Goal: Task Accomplishment & Management: Use online tool/utility

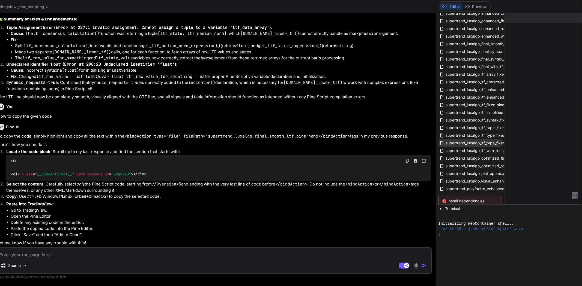
scroll to position [56, 0]
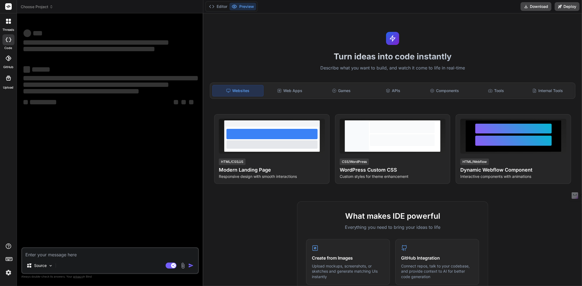
click at [7, 20] on icon at bounding box center [7, 20] width 2 height 2
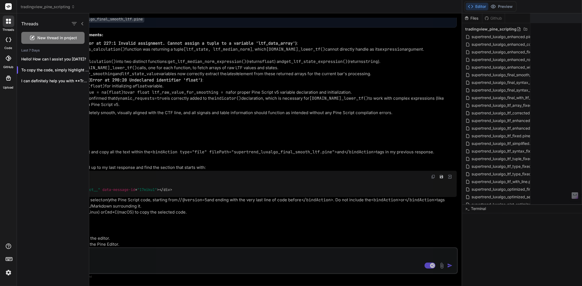
scroll to position [2142, 0]
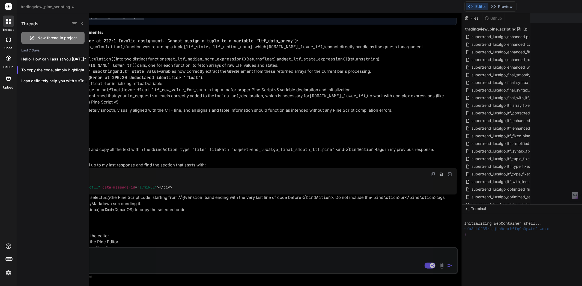
click at [5, 19] on div at bounding box center [8, 21] width 11 height 11
click at [6, 44] on div at bounding box center [8, 39] width 12 height 11
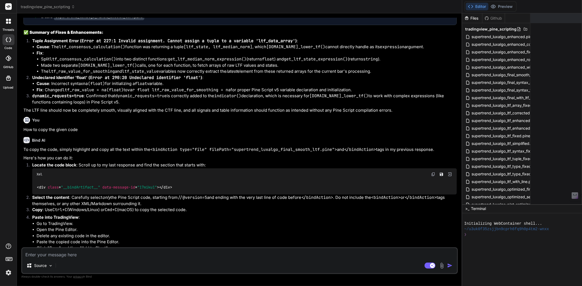
drag, startPoint x: 515, startPoint y: 46, endPoint x: 395, endPoint y: 229, distance: 219.2
click at [394, 227] on li "Go to TradingView." at bounding box center [247, 224] width 420 height 6
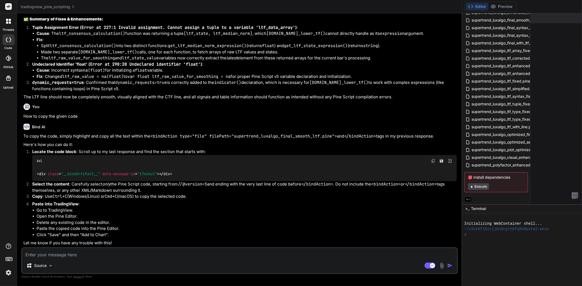
scroll to position [2158, 0]
click at [8, 28] on label "threads" at bounding box center [8, 30] width 12 height 5
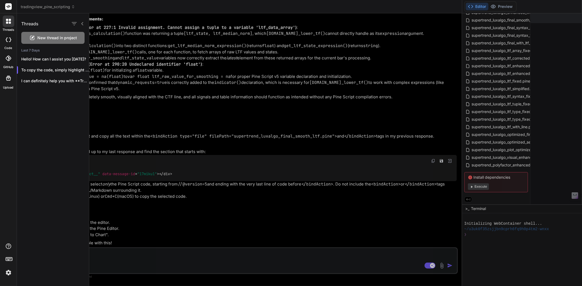
click at [194, 160] on div at bounding box center [335, 149] width 492 height 273
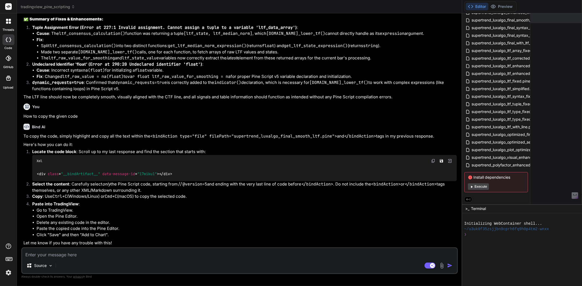
click at [14, 23] on div "threads" at bounding box center [8, 22] width 17 height 19
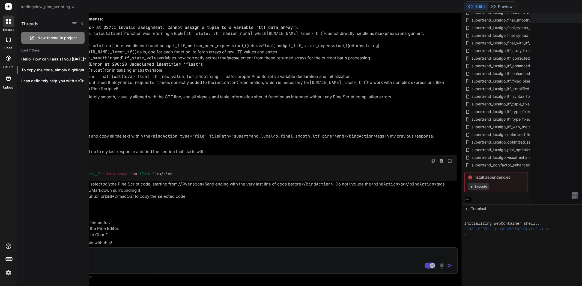
click at [151, 47] on div at bounding box center [335, 149] width 492 height 273
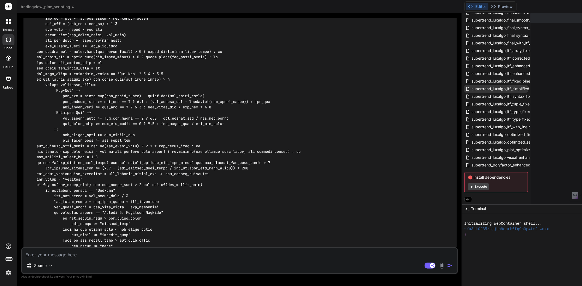
scroll to position [1249, 0]
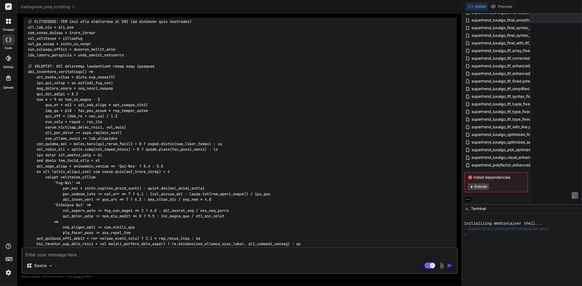
click at [4, 7] on div at bounding box center [8, 6] width 17 height 13
click at [10, 5] on rect at bounding box center [8, 6] width 7 height 7
click at [7, 22] on icon at bounding box center [7, 23] width 2 height 2
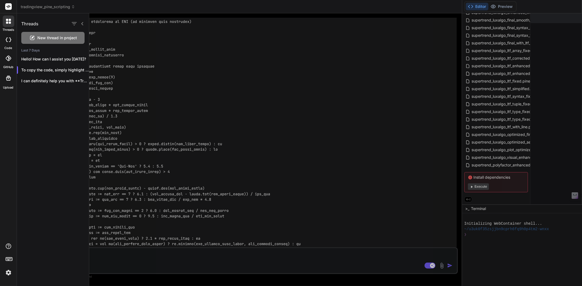
click at [77, 7] on div "tradingview_pine_scripting" at bounding box center [239, 6] width 437 height 5
click at [54, 6] on span "tradingview_pine_scripting" at bounding box center [48, 6] width 54 height 5
click at [157, 73] on div at bounding box center [335, 149] width 492 height 273
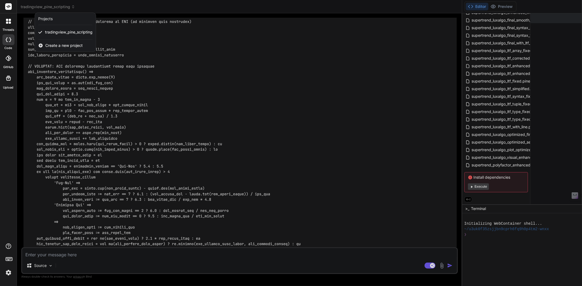
drag, startPoint x: 53, startPoint y: 4, endPoint x: 251, endPoint y: 67, distance: 207.1
click at [251, 67] on div at bounding box center [291, 143] width 582 height 286
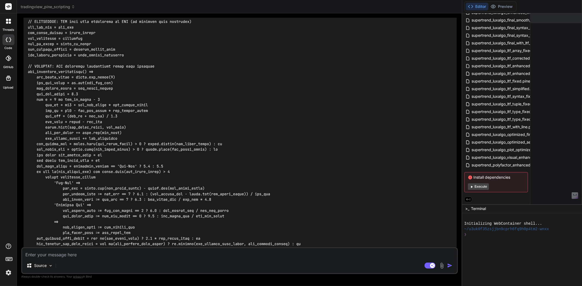
click at [8, 278] on div "threads code GitHub Upload" at bounding box center [8, 143] width 17 height 286
click at [8, 274] on img at bounding box center [8, 272] width 9 height 9
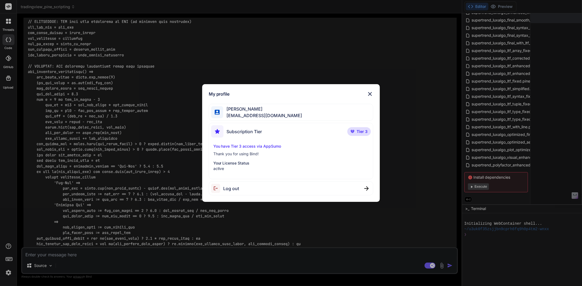
click at [368, 96] on img at bounding box center [369, 94] width 7 height 7
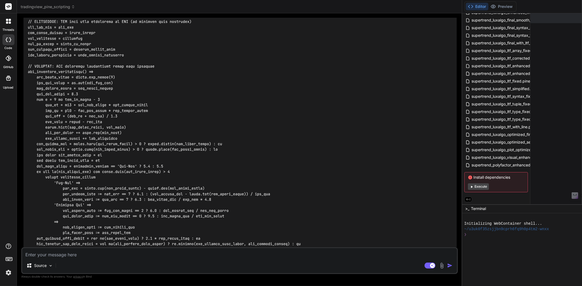
click at [9, 25] on div at bounding box center [8, 21] width 11 height 11
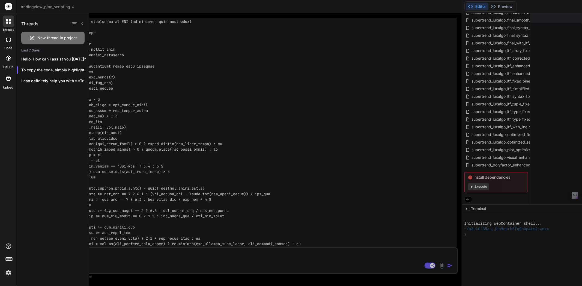
click at [53, 7] on span "tradingview_pine_scripting" at bounding box center [48, 6] width 54 height 5
click at [123, 10] on div at bounding box center [291, 143] width 582 height 286
click at [82, 23] on icon at bounding box center [82, 23] width 2 height 3
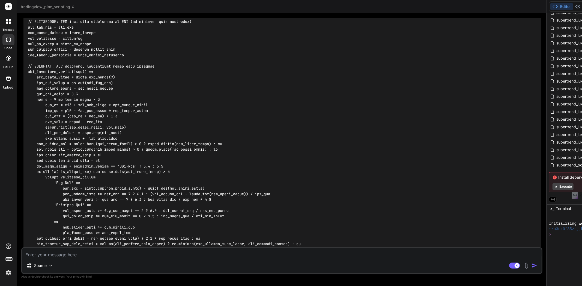
type textarea "x"
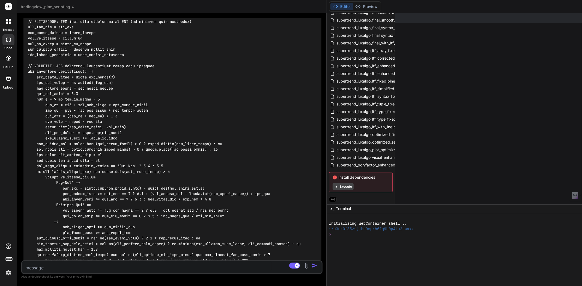
drag, startPoint x: 469, startPoint y: 217, endPoint x: 134, endPoint y: 167, distance: 339.4
click at [134, 167] on div "Bind AI Web Search Created with Pixso. Code Generator You Have you used [DOMAIN…" at bounding box center [172, 149] width 310 height 273
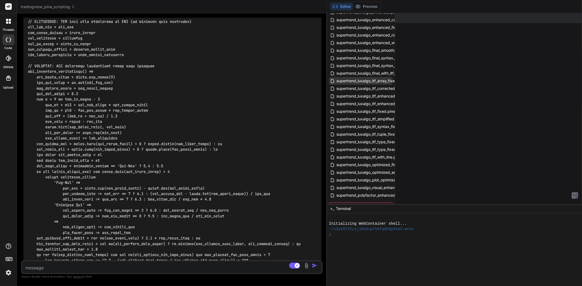
scroll to position [0, 0]
click at [333, 18] on icon at bounding box center [331, 18] width 5 height 5
drag, startPoint x: 338, startPoint y: 18, endPoint x: 494, endPoint y: 61, distance: 161.8
click at [353, 30] on span "tradingview_pine_scripting" at bounding box center [355, 28] width 51 height 5
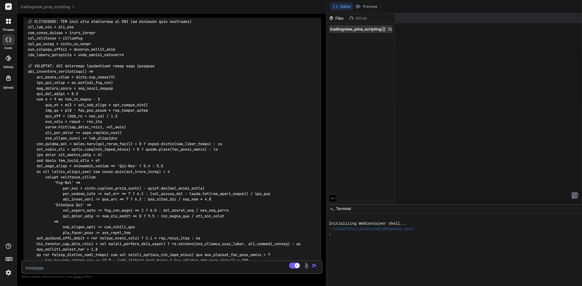
click at [357, 30] on span "tradingview_pine_scripting" at bounding box center [355, 28] width 51 height 5
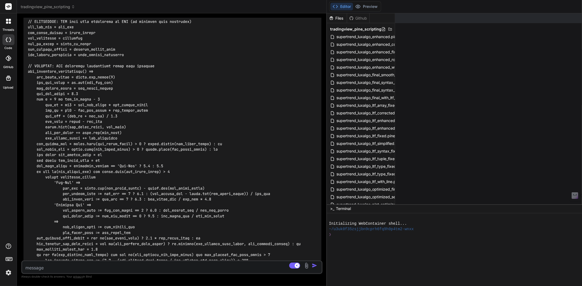
click at [357, 30] on span "tradingview_pine_scripting" at bounding box center [355, 28] width 51 height 5
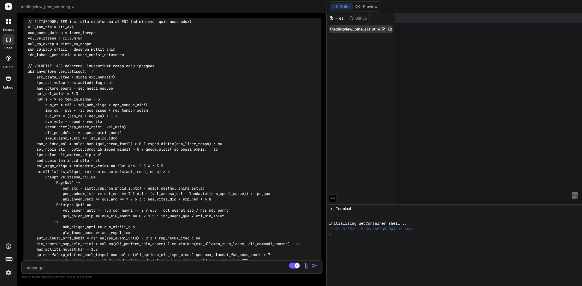
click at [392, 30] on icon at bounding box center [390, 29] width 4 height 4
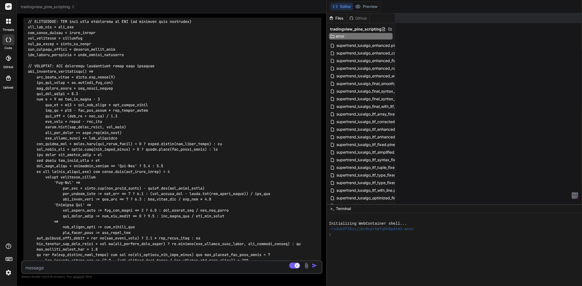
type input "erroro"
drag, startPoint x: 358, startPoint y: 32, endPoint x: 513, endPoint y: 99, distance: 169.8
click at [8, 5] on icon at bounding box center [9, 6] width 4 height 3
click at [8, 81] on icon at bounding box center [8, 78] width 7 height 7
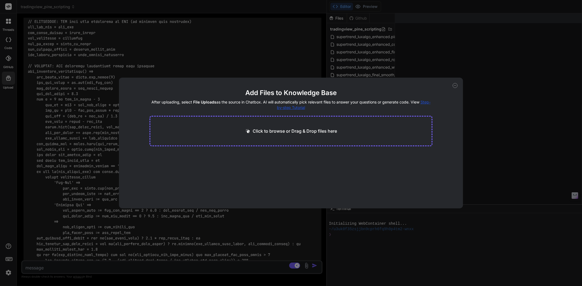
click at [450, 84] on div "Add Files to Knowledge Base After uploading, select File Uploads as the source …" at bounding box center [291, 143] width 344 height 131
click at [455, 85] on icon at bounding box center [454, 85] width 5 height 5
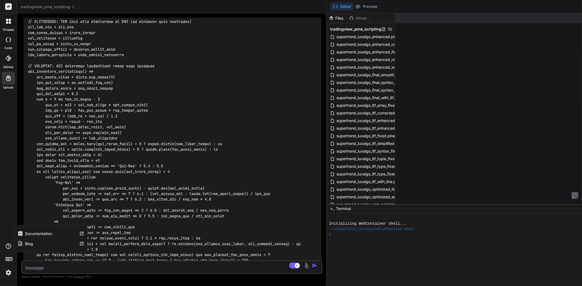
click at [7, 248] on icon at bounding box center [8, 246] width 7 height 7
click at [9, 43] on div at bounding box center [8, 39] width 12 height 11
type textarea "x"
click at [9, 23] on icon at bounding box center [10, 23] width 2 height 2
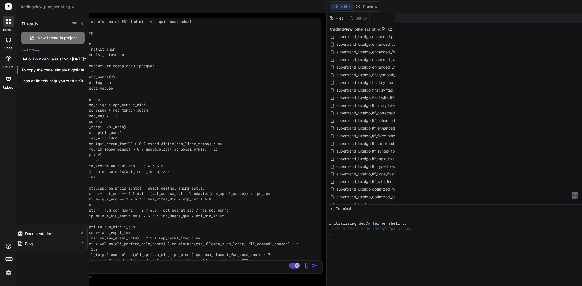
click at [9, 247] on icon at bounding box center [8, 246] width 7 height 7
click at [9, 260] on icon at bounding box center [9, 259] width 8 height 8
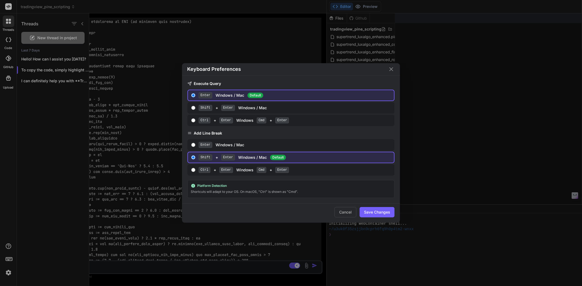
click at [445, 44] on div "Keyboard Preferences Execute Query Enter Windows / Mac Default Shift + Enter Wi…" at bounding box center [291, 143] width 582 height 286
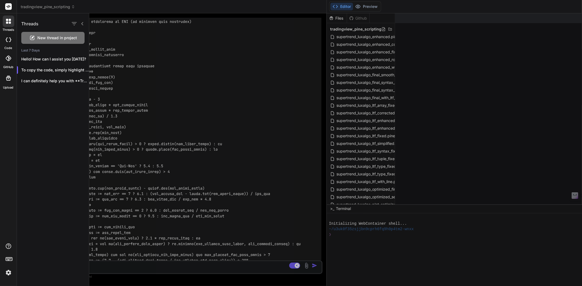
click at [26, 6] on span "tradingview_pine_scripting" at bounding box center [48, 6] width 54 height 5
